Goal: Task Accomplishment & Management: Use online tool/utility

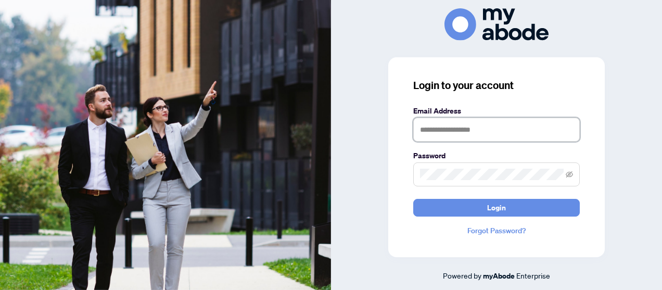
drag, startPoint x: 450, startPoint y: 134, endPoint x: 472, endPoint y: 141, distance: 22.4
click at [450, 134] on input "text" at bounding box center [496, 130] width 167 height 24
type input "**********"
click at [413, 199] on button "Login" at bounding box center [496, 208] width 167 height 18
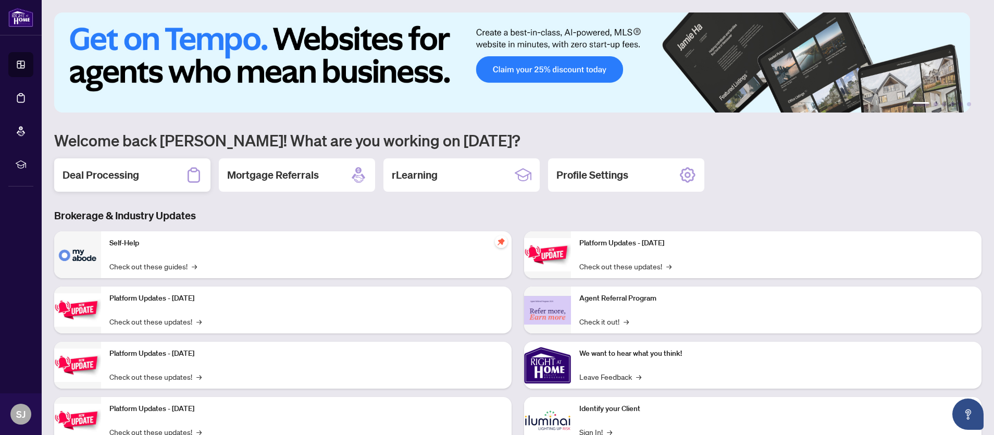
click at [144, 163] on div "Deal Processing" at bounding box center [132, 174] width 156 height 33
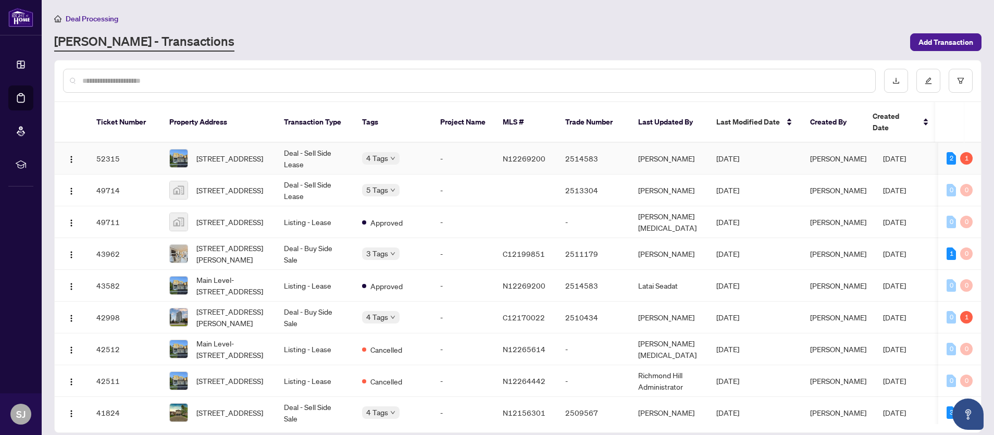
click at [438, 165] on td "-" at bounding box center [463, 159] width 62 height 32
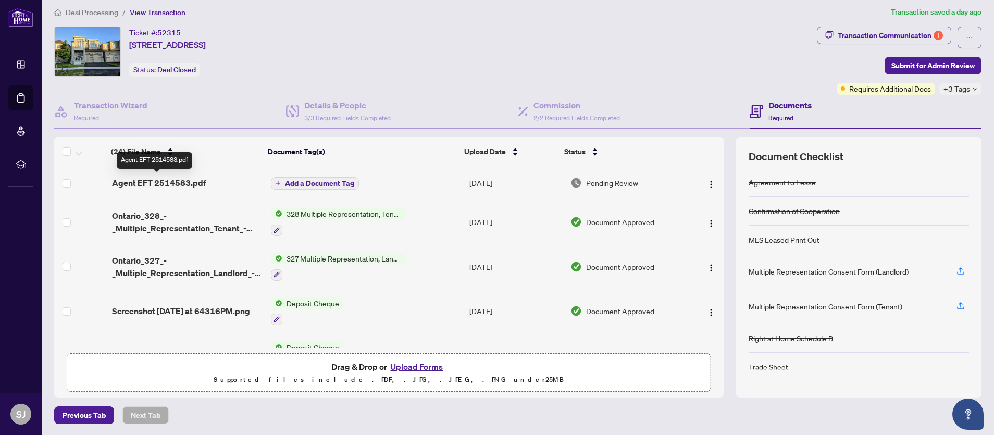
click at [200, 186] on span "Agent EFT 2514583.pdf" at bounding box center [159, 183] width 94 height 12
